Goal: Transaction & Acquisition: Subscribe to service/newsletter

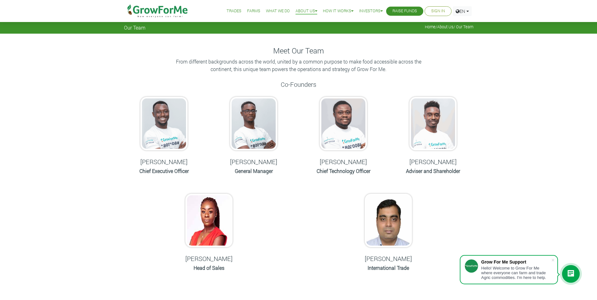
click at [167, 167] on div "Nana Prempeh Chief Executive Officer" at bounding box center [164, 137] width 80 height 92
click at [227, 11] on link "Trades" at bounding box center [234, 11] width 15 height 7
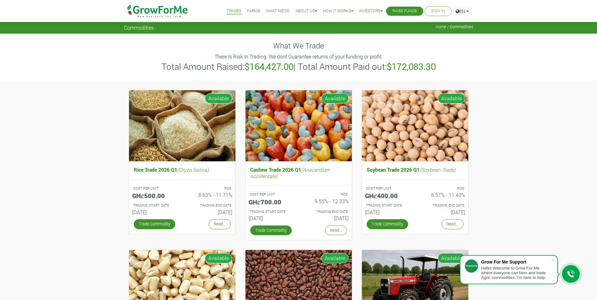
click at [247, 12] on link "Farms" at bounding box center [253, 11] width 13 height 7
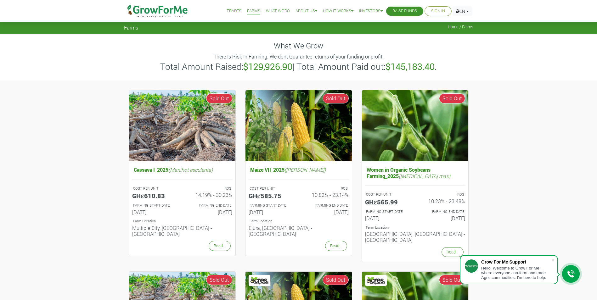
click at [270, 11] on link "What We Do" at bounding box center [278, 11] width 24 height 7
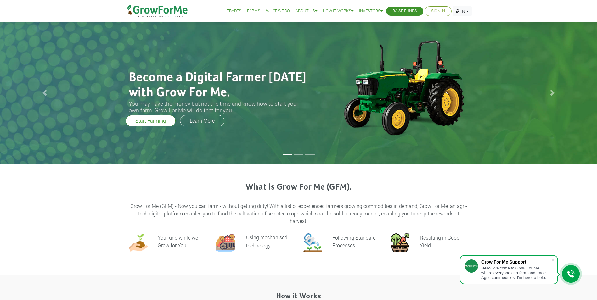
scroll to position [31, 0]
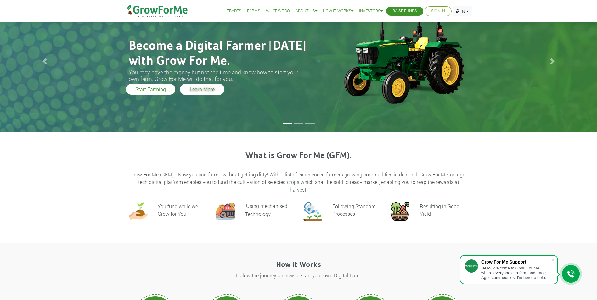
click at [209, 87] on link "Learn More" at bounding box center [202, 89] width 44 height 11
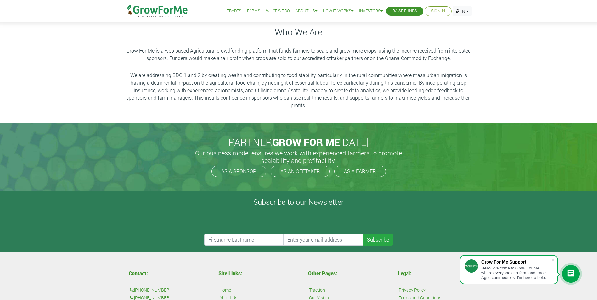
scroll to position [31, 0]
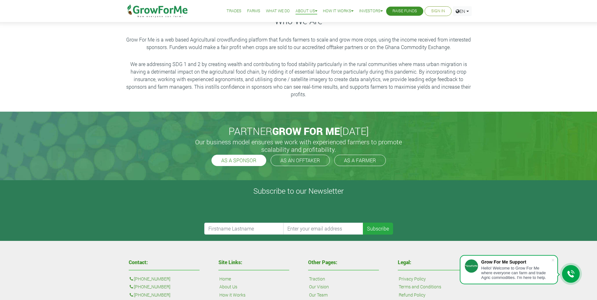
click at [252, 162] on link "AS A SPONSOR" at bounding box center [239, 160] width 55 height 11
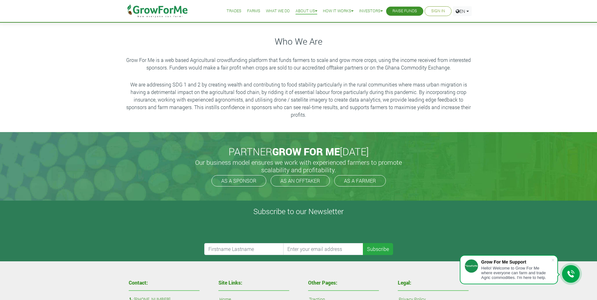
scroll to position [0, 0]
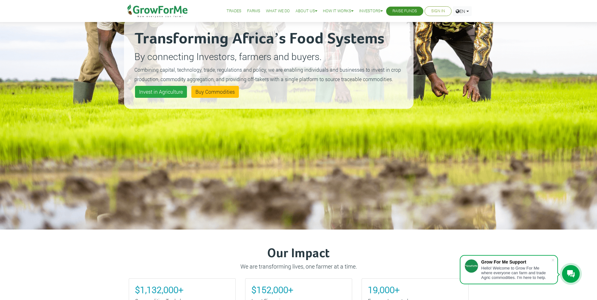
scroll to position [157, 0]
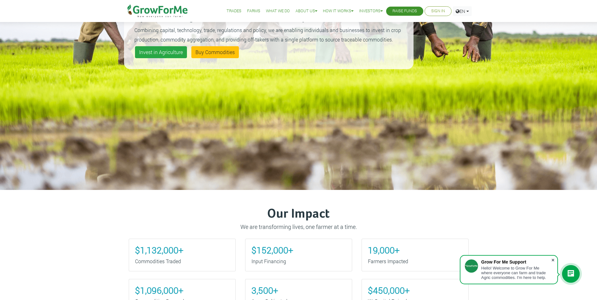
click at [553, 261] on span at bounding box center [553, 260] width 6 height 6
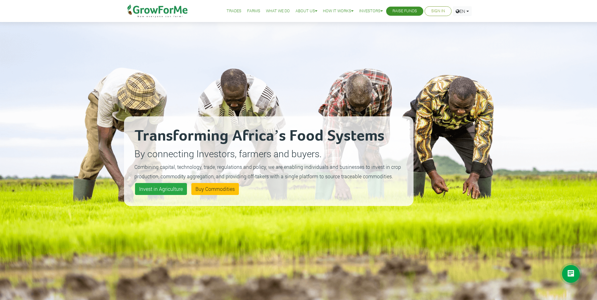
scroll to position [0, 0]
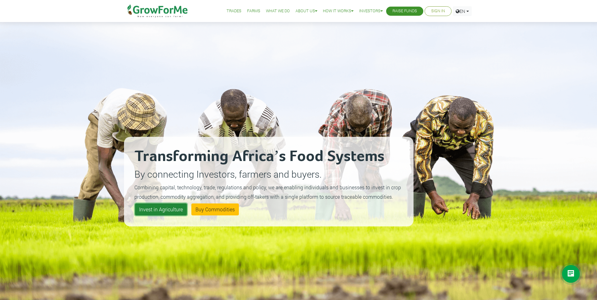
click at [162, 209] on link "Invest in Agriculture" at bounding box center [161, 210] width 52 height 12
